Goal: Find specific page/section: Find specific page/section

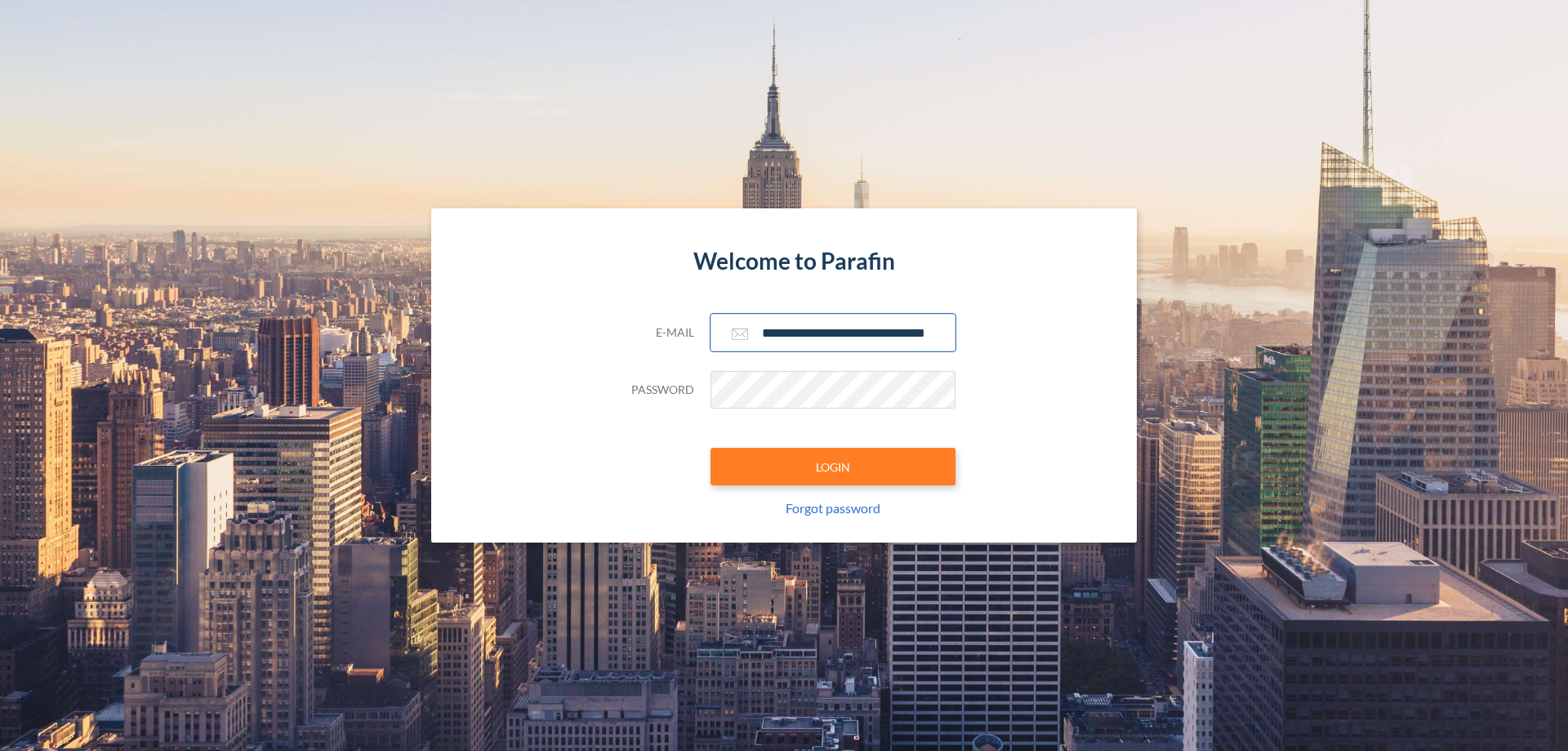
scroll to position [0, 26]
type input "**********"
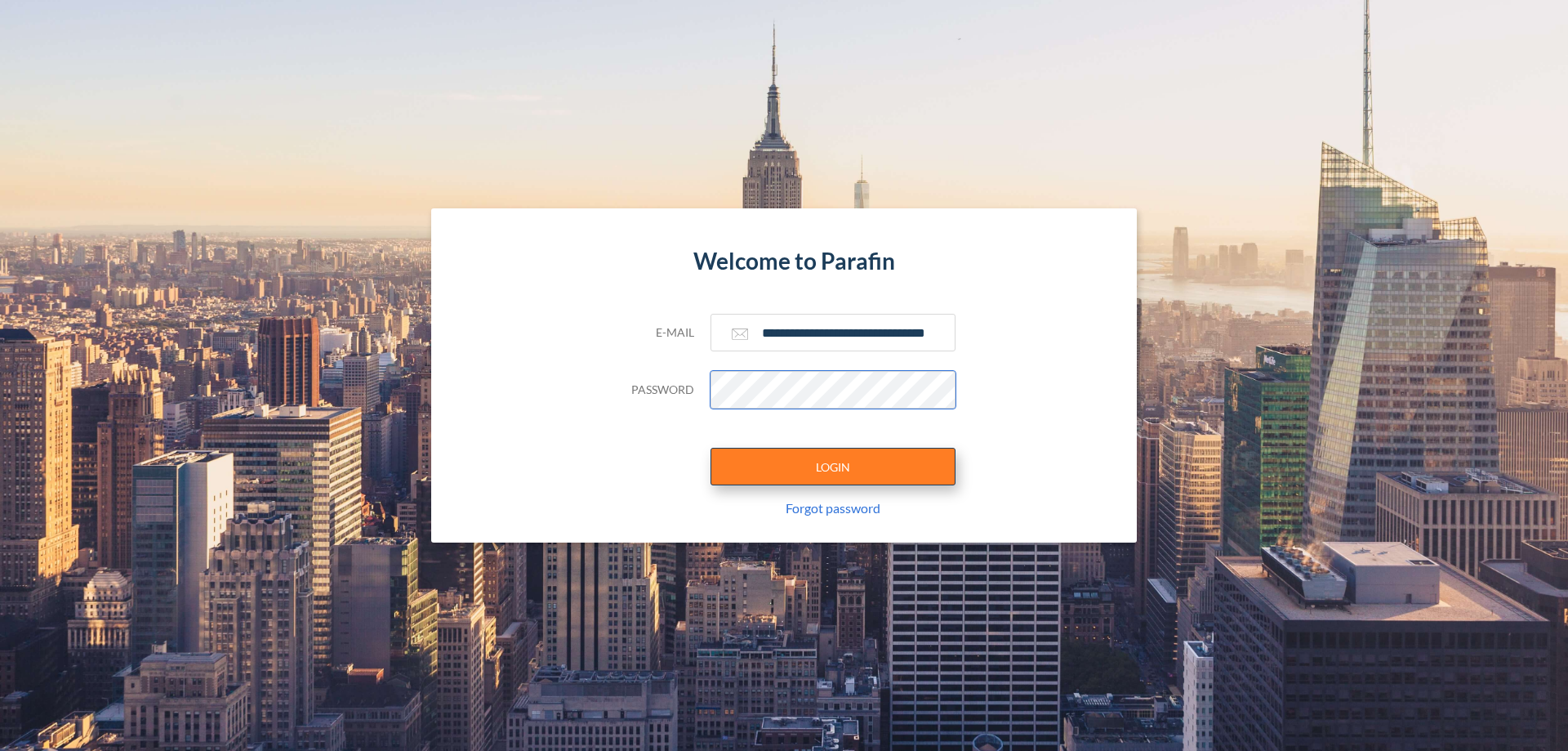
scroll to position [0, 0]
click at [833, 467] on button "LOGIN" at bounding box center [833, 467] width 245 height 38
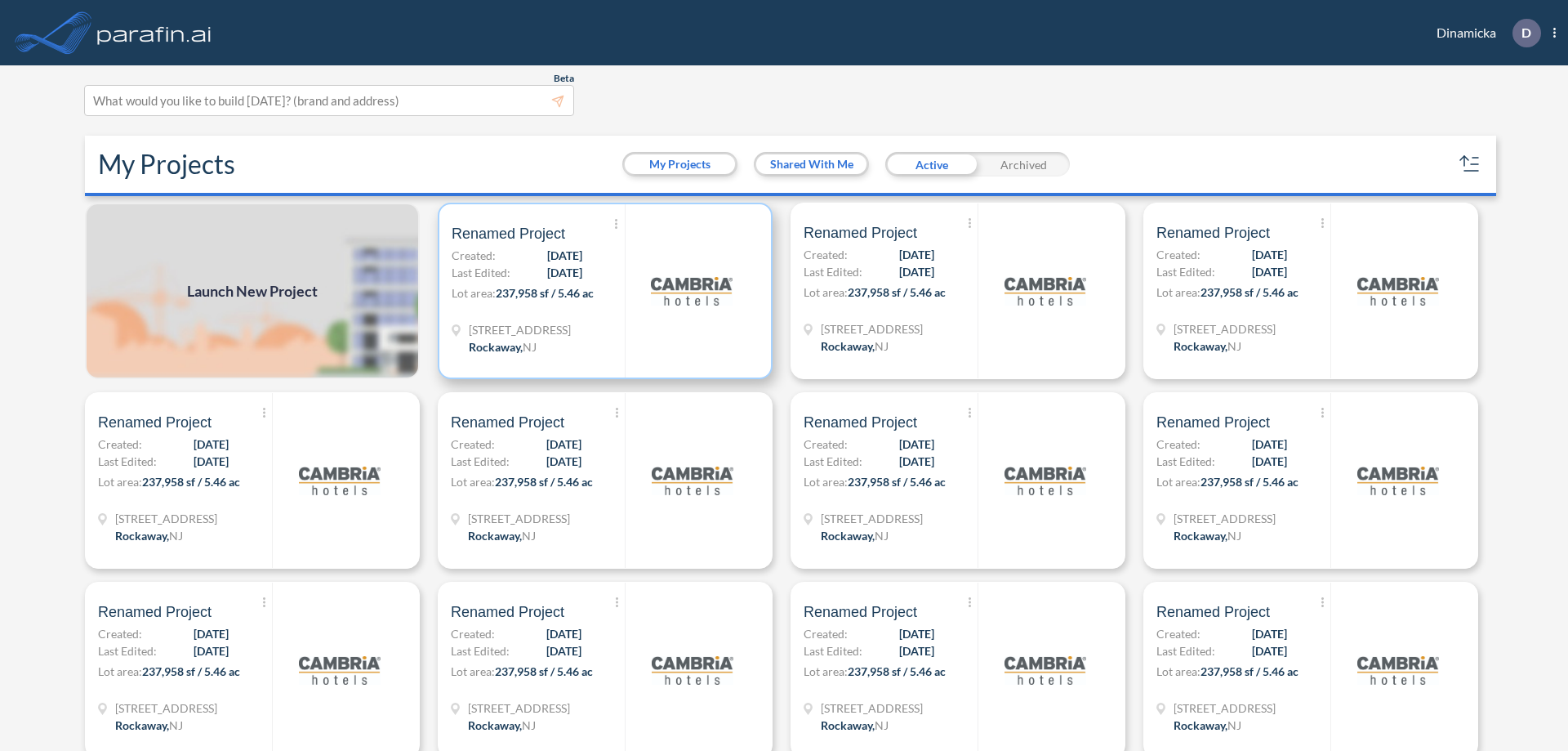
scroll to position [4, 0]
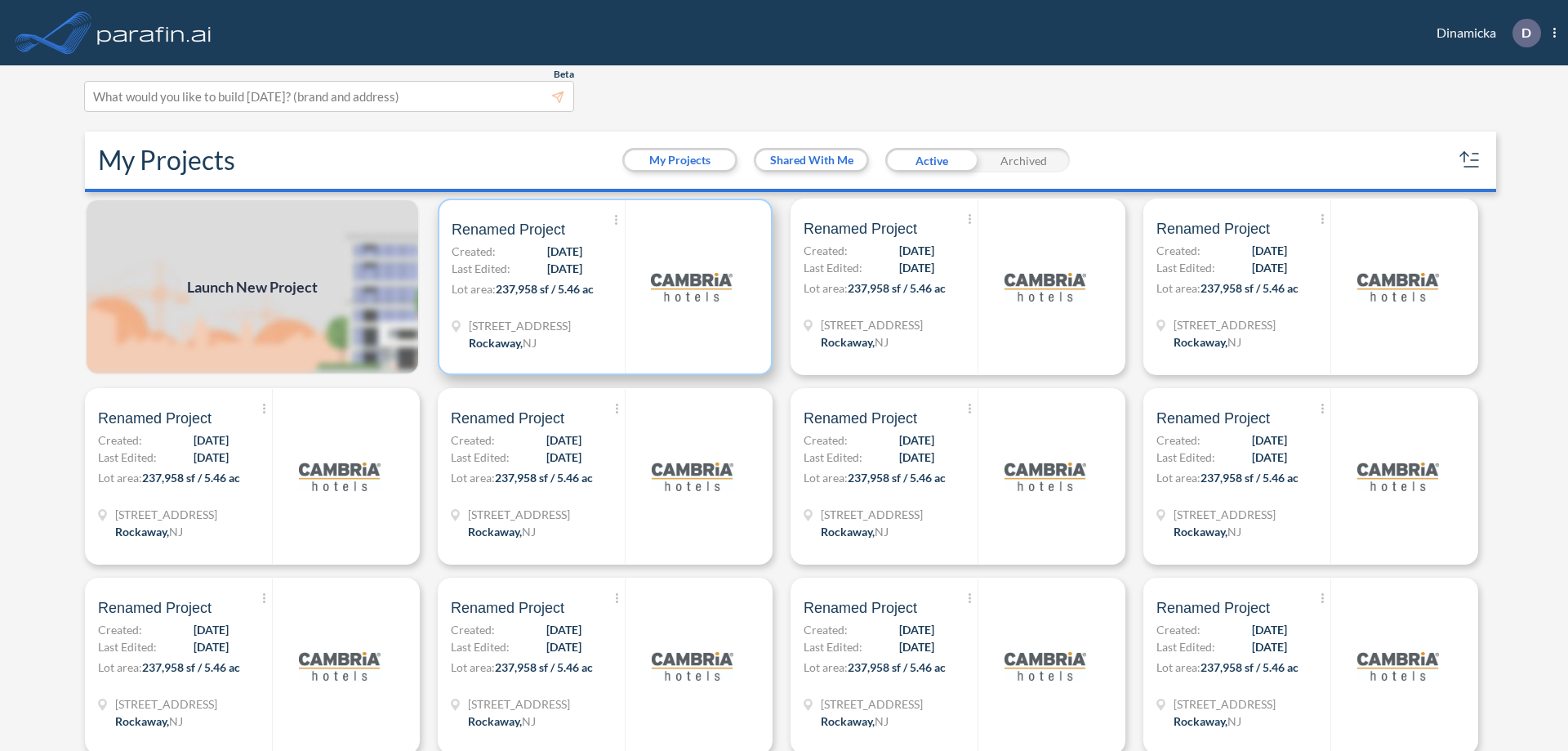
click at [602, 287] on p "Lot area: 237,958 sf / 5.46 ac" at bounding box center [538, 293] width 173 height 24
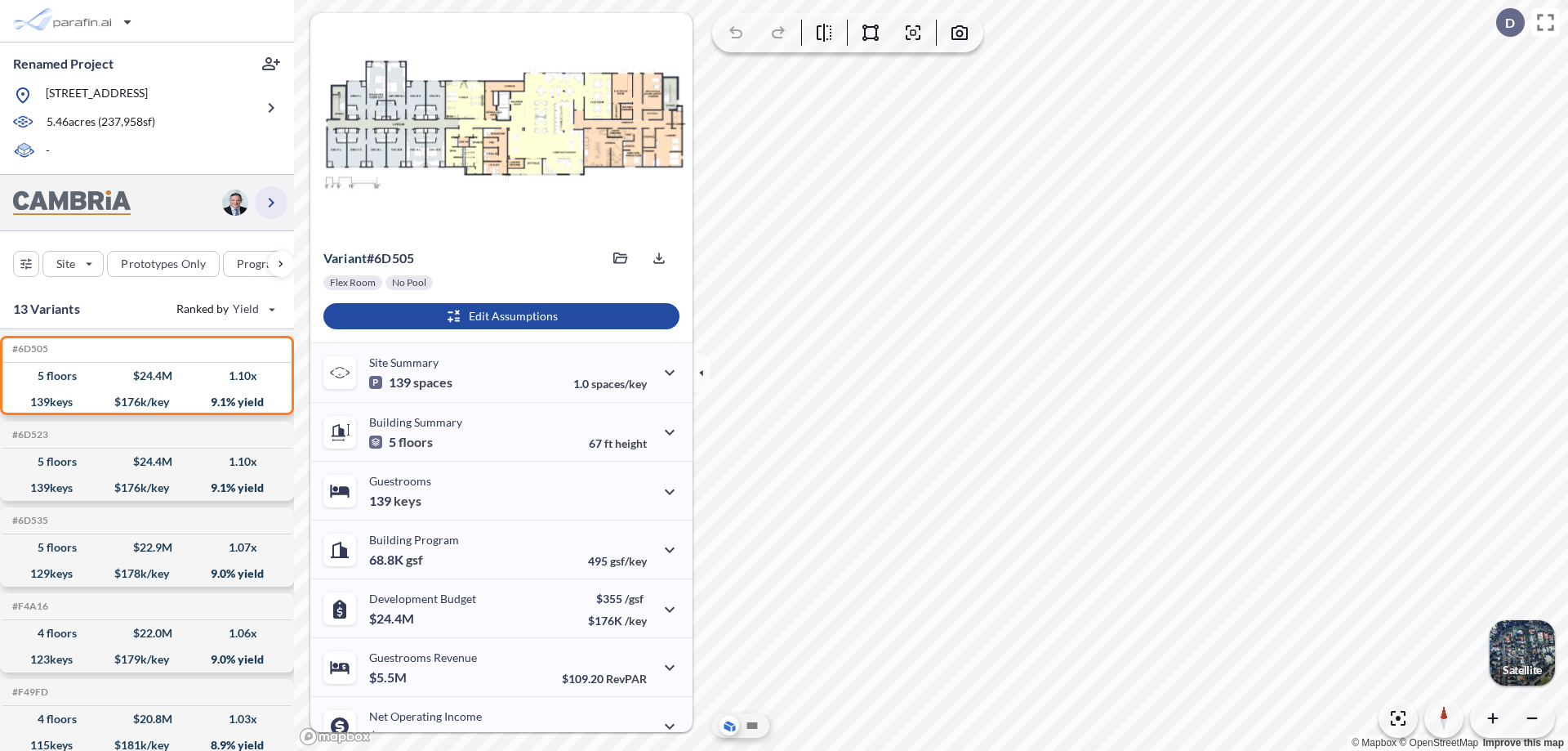
click at [271, 202] on icon "button" at bounding box center [271, 203] width 20 height 20
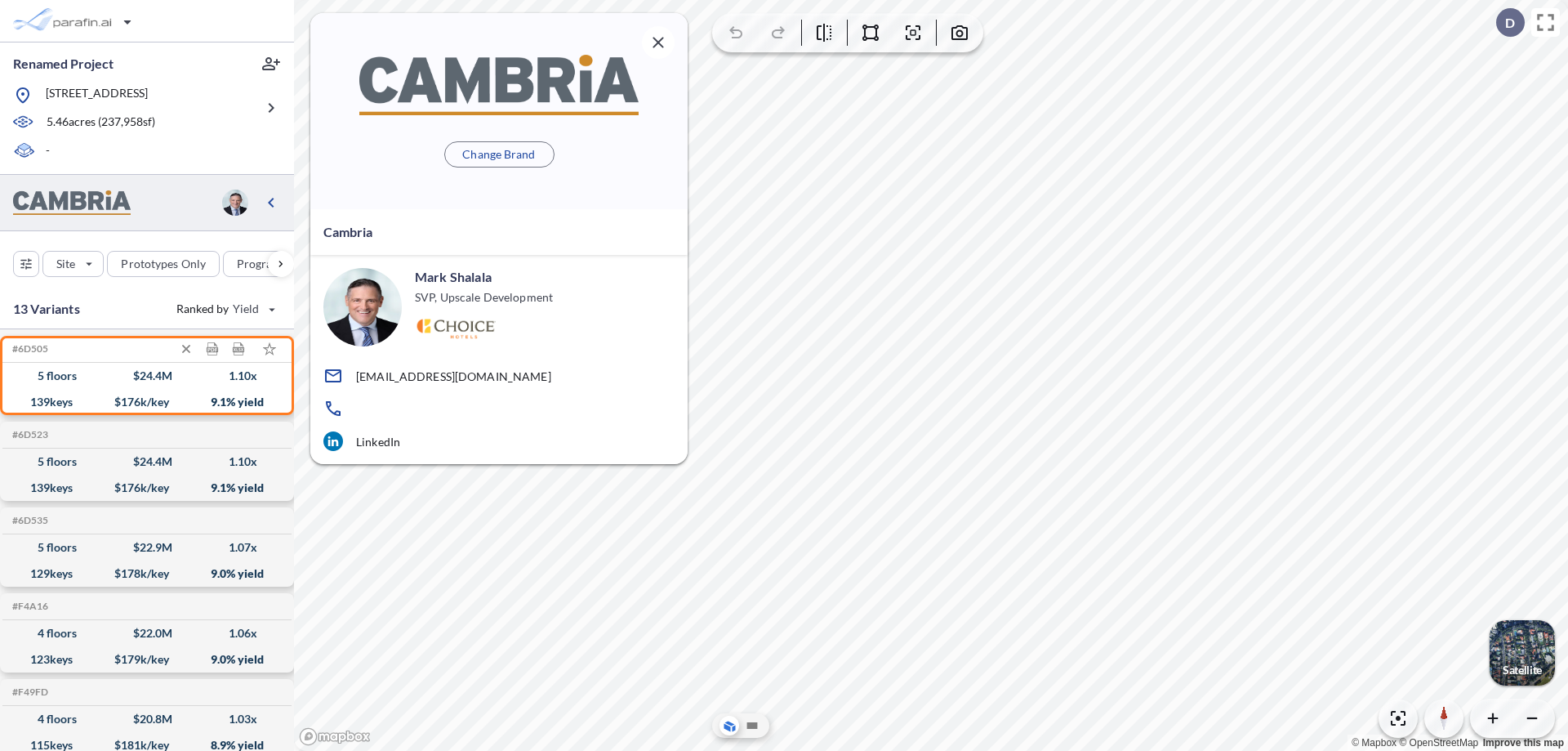
scroll to position [7, 0]
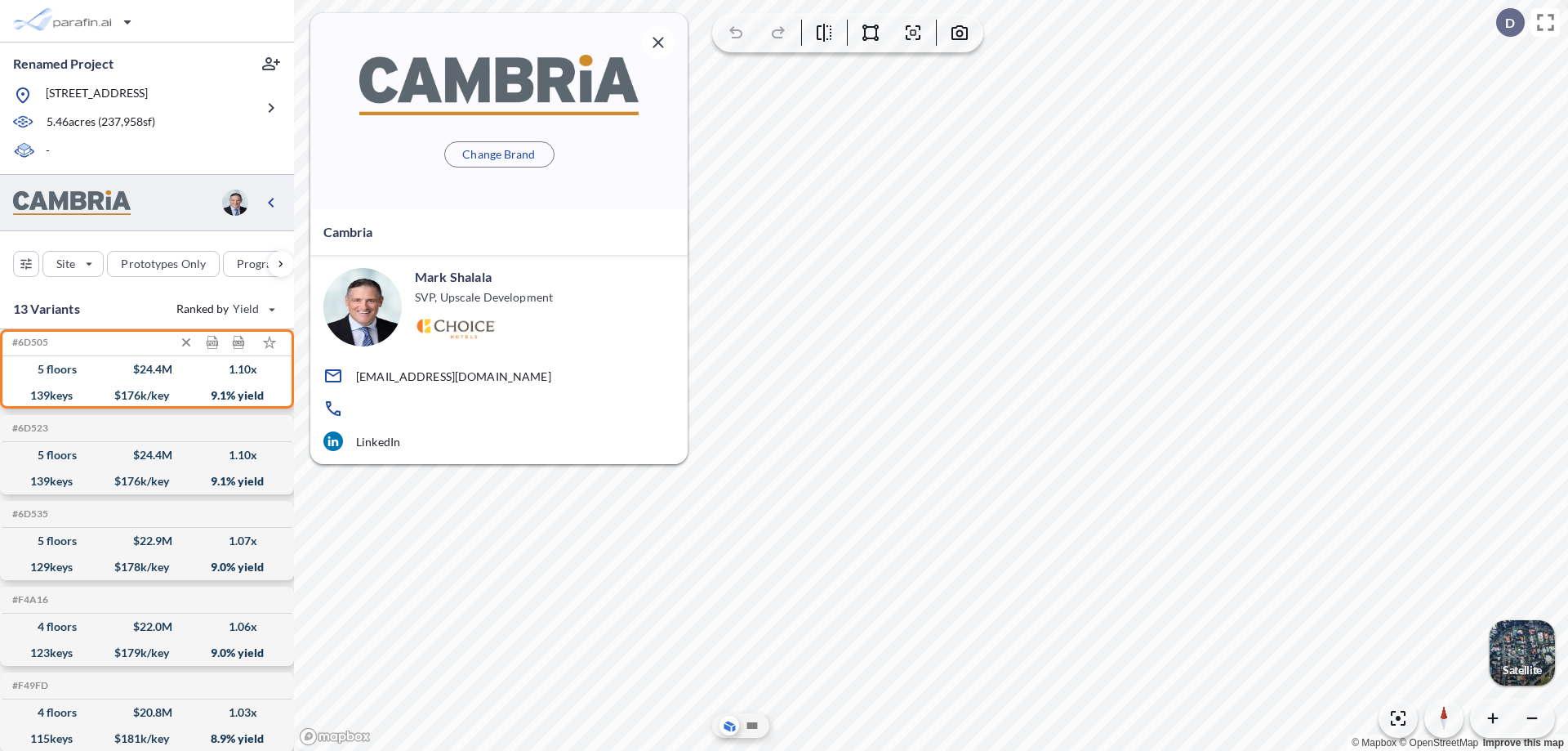
click at [147, 369] on div "$ 24.4 M" at bounding box center [153, 369] width 39 height 0
